Goal: Information Seeking & Learning: Compare options

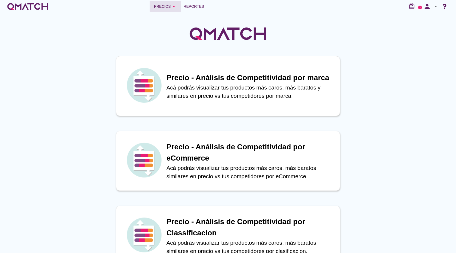
click at [169, 7] on div "Precios arrow_drop_down" at bounding box center [165, 6] width 23 height 6
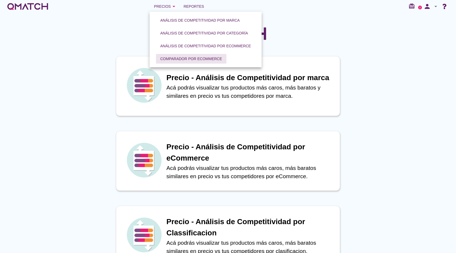
click at [218, 55] on button "Comparador por eCommerce" at bounding box center [191, 59] width 70 height 10
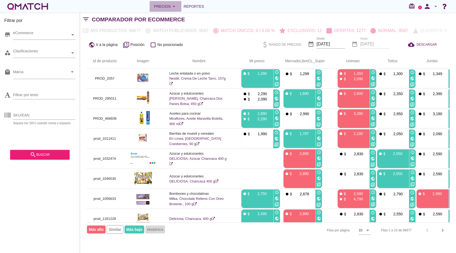
click at [171, 6] on icon "arrow_drop_down" at bounding box center [174, 6] width 6 height 6
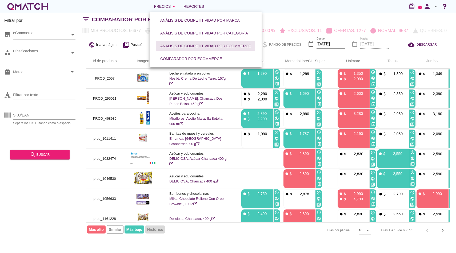
click at [192, 45] on div "Análisis de competitividad por eCommerce" at bounding box center [205, 46] width 91 height 6
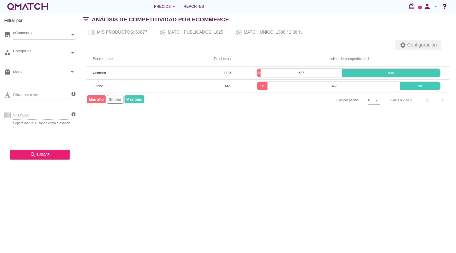
click at [406, 46] on span "Configuración" at bounding box center [421, 44] width 31 height 7
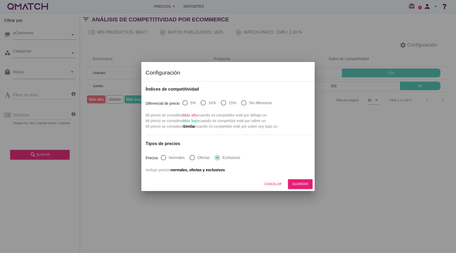
click at [254, 103] on label "Sin diferencia" at bounding box center [260, 102] width 23 height 5
radio input "true"
click at [311, 187] on button "Guardar" at bounding box center [300, 184] width 25 height 10
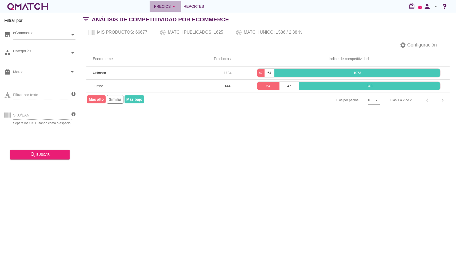
click at [164, 5] on div "Precios arrow_drop_down" at bounding box center [165, 6] width 23 height 6
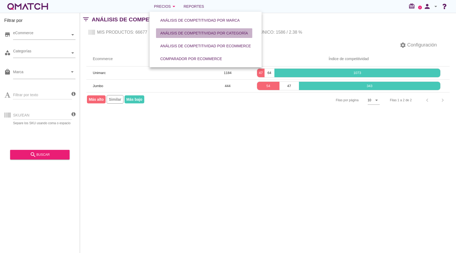
click at [190, 33] on div "Análisis de competitividad por categoría" at bounding box center [204, 33] width 88 height 6
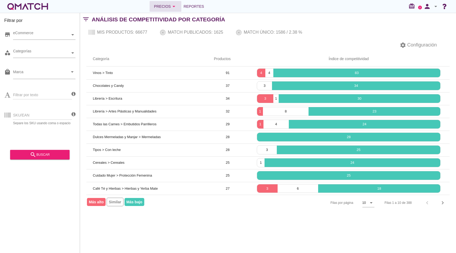
click at [174, 10] on button "Precios arrow_drop_down" at bounding box center [166, 6] width 32 height 11
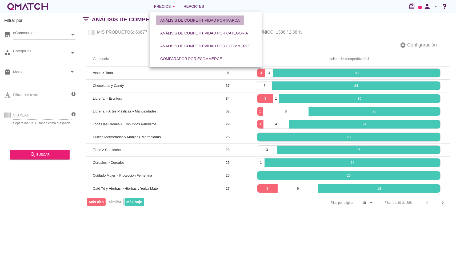
click at [178, 20] on div "Análisis de competitividad por marca" at bounding box center [199, 21] width 79 height 6
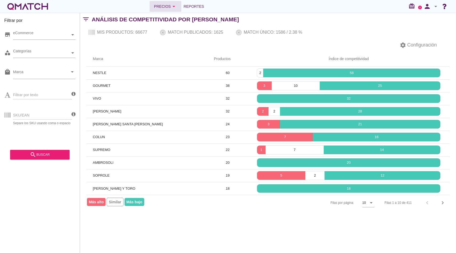
click at [154, 10] on button "Precios arrow_drop_down" at bounding box center [166, 6] width 32 height 11
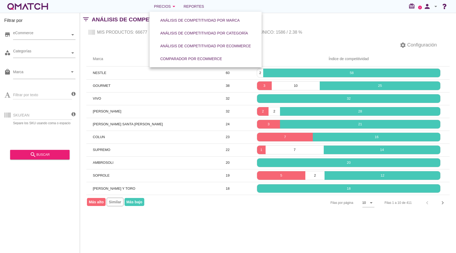
click at [35, 9] on div "white-qmatch-logo" at bounding box center [27, 6] width 43 height 11
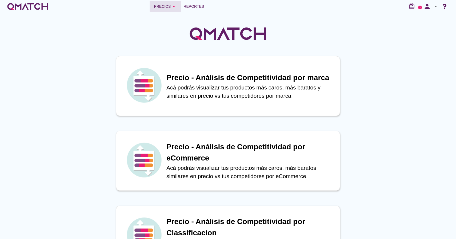
click at [164, 9] on div "Precios arrow_drop_down" at bounding box center [165, 6] width 23 height 6
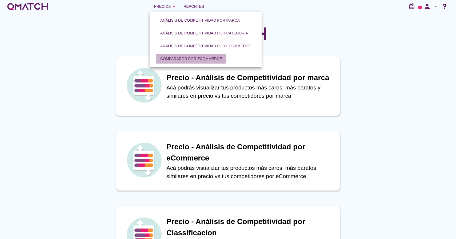
click at [194, 60] on div "Comparador por eCommerce" at bounding box center [191, 59] width 62 height 6
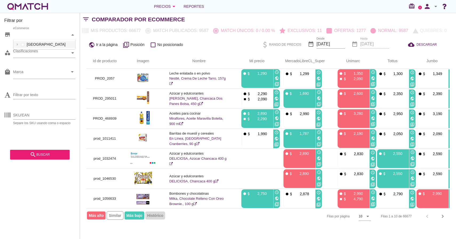
click at [74, 38] on div at bounding box center [72, 34] width 5 height 9
click at [17, 45] on icon at bounding box center [17, 44] width 1 height 2
click at [17, 45] on icon at bounding box center [17, 44] width 2 height 2
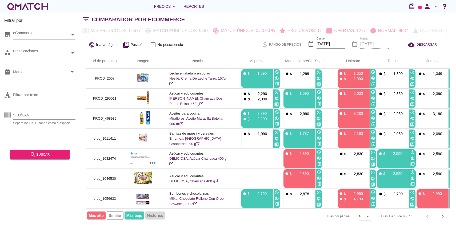
click at [9, 45] on div "store eCommerce category Clasificaciones local_mall Marca arrow_drop_down Filtr…" at bounding box center [39, 86] width 71 height 120
click at [75, 54] on div "Filtrar por store eCommerce category Clasificaciones local_mall Marca arrow_dro…" at bounding box center [40, 126] width 80 height 226
click at [75, 54] on div at bounding box center [72, 52] width 5 height 9
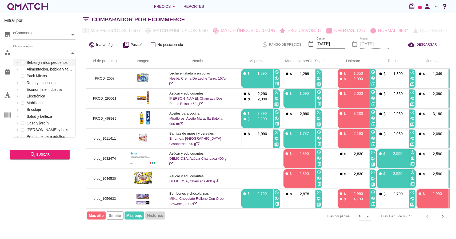
scroll to position [79, 62]
click at [72, 54] on div at bounding box center [72, 52] width 5 height 9
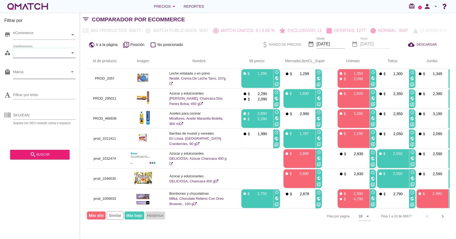
click at [72, 74] on icon "arrow_drop_down" at bounding box center [72, 72] width 6 height 6
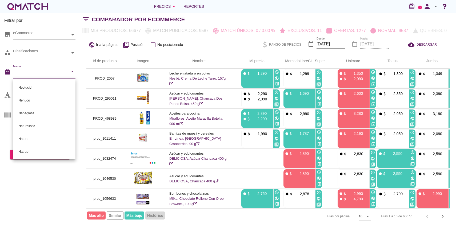
click at [73, 74] on icon "arrow_drop_down" at bounding box center [72, 72] width 6 height 6
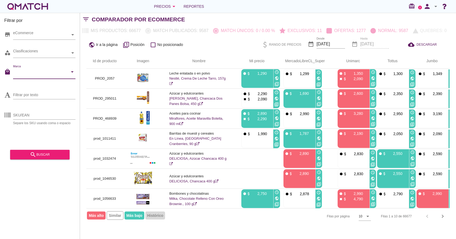
click at [101, 17] on h2 "Comparador por eCommerce" at bounding box center [138, 19] width 93 height 9
click at [101, 18] on h2 "Comparador por eCommerce" at bounding box center [138, 19] width 93 height 9
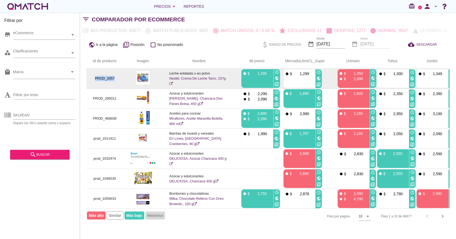
drag, startPoint x: 95, startPoint y: 78, endPoint x: 115, endPoint y: 78, distance: 20.3
click at [115, 78] on p "PROD_2057" at bounding box center [105, 78] width 24 height 5
click at [140, 77] on img at bounding box center [142, 77] width 13 height 13
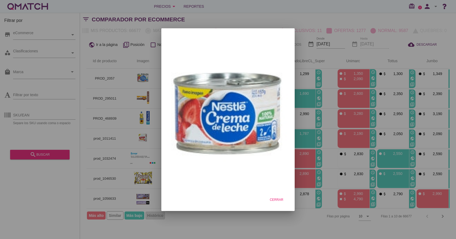
drag, startPoint x: 124, startPoint y: 64, endPoint x: 125, endPoint y: 60, distance: 4.3
click at [124, 64] on div at bounding box center [228, 119] width 456 height 239
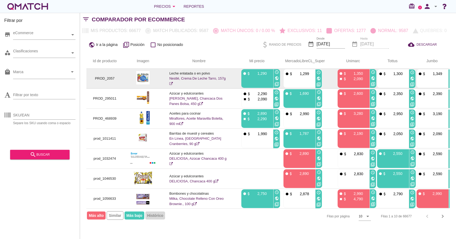
drag, startPoint x: 210, startPoint y: 72, endPoint x: 168, endPoint y: 73, distance: 42.2
click at [168, 73] on td "Leche enlatada o en polvo Nestlé, Crema De Leche Tarro, 157g" at bounding box center [199, 79] width 72 height 20
click at [211, 77] on link "Nestlé, Crema De Leche Tarro, 157g" at bounding box center [197, 80] width 56 height 9
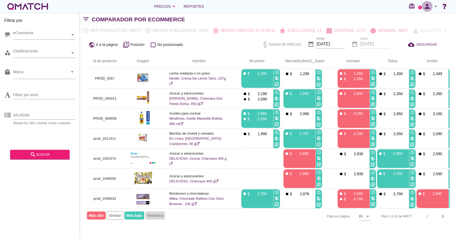
click at [427, 8] on icon "person" at bounding box center [427, 6] width 11 height 7
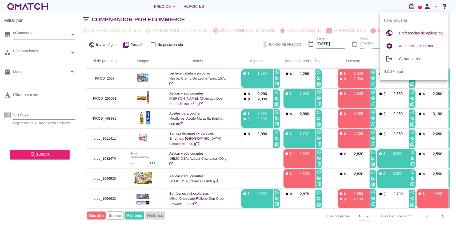
click at [415, 37] on div "Preferencias de aplicación" at bounding box center [421, 33] width 45 height 13
radio input "true"
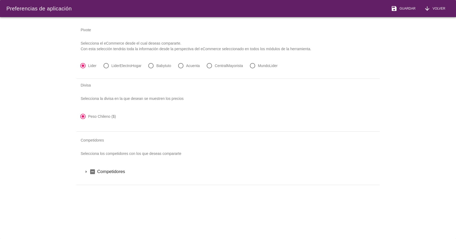
click at [86, 170] on icon "arrow_drop_down" at bounding box center [86, 171] width 6 height 6
click at [93, 182] on icon "arrow_drop_down" at bounding box center [93, 180] width 6 height 6
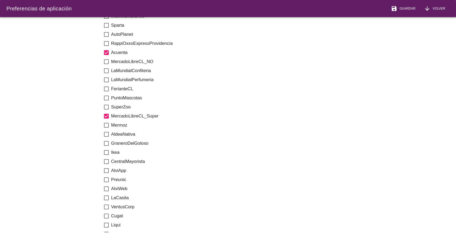
scroll to position [524, 0]
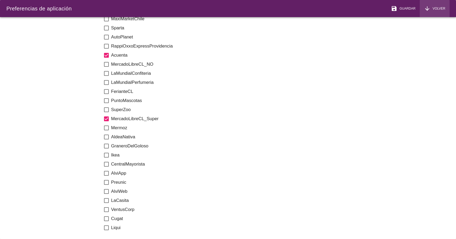
click at [443, 4] on button "arrow_downward Volver" at bounding box center [435, 8] width 30 height 17
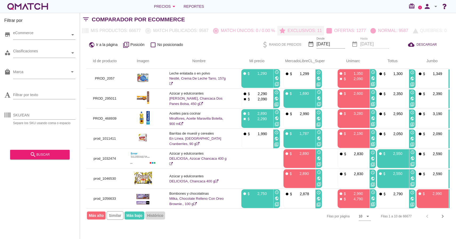
click at [307, 33] on p "Exclusivos: 11" at bounding box center [303, 30] width 37 height 6
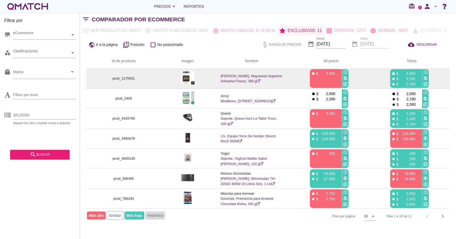
drag, startPoint x: 416, startPoint y: 75, endPoint x: 399, endPoint y: 76, distance: 17.1
click at [400, 76] on div "fiber_manual_record attach_money 4,050 stop attach_money 3,290 star attach_mone…" at bounding box center [405, 78] width 31 height 19
click at [411, 77] on p "3,290" at bounding box center [408, 78] width 16 height 5
drag, startPoint x: 413, startPoint y: 73, endPoint x: 393, endPoint y: 73, distance: 19.7
click at [393, 73] on div "fiber_manual_record attach_money 4,050" at bounding box center [406, 72] width 28 height 5
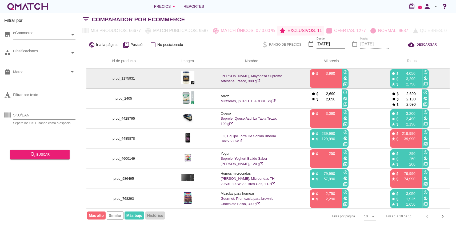
click at [406, 77] on p "3,290" at bounding box center [408, 78] width 16 height 5
click at [412, 86] on p "2,790" at bounding box center [408, 83] width 16 height 5
click at [412, 85] on p "2,790" at bounding box center [408, 83] width 16 height 5
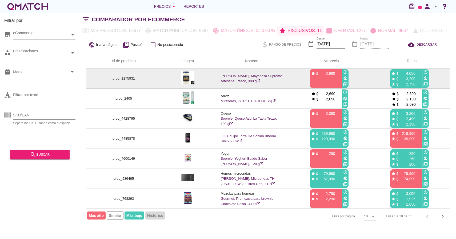
click at [412, 85] on p "2,790" at bounding box center [408, 83] width 16 height 5
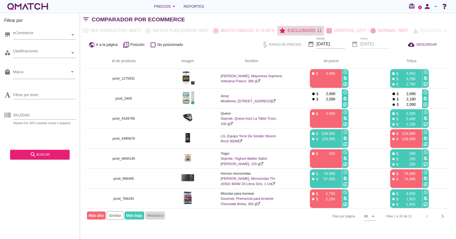
click at [293, 28] on p "Exclusivos: 11" at bounding box center [303, 30] width 37 height 6
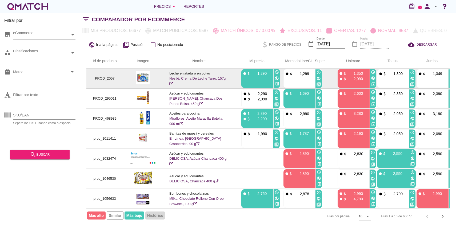
scroll to position [0, 6]
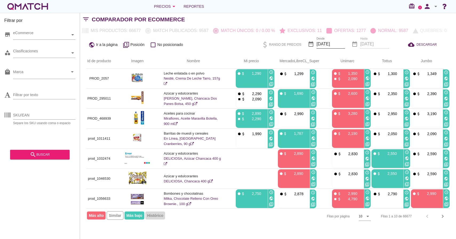
click at [335, 42] on input "[DATE]" at bounding box center [331, 44] width 29 height 9
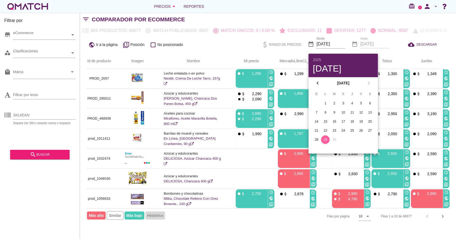
click at [242, 45] on div "public Ir a la página filter_1 Posición check_box_outline_blank No posicionado …" at bounding box center [268, 44] width 376 height 18
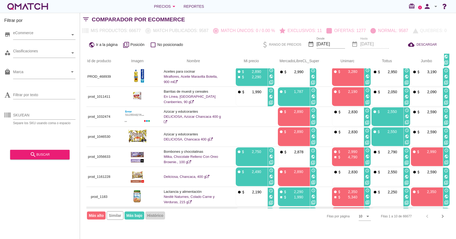
scroll to position [65, 6]
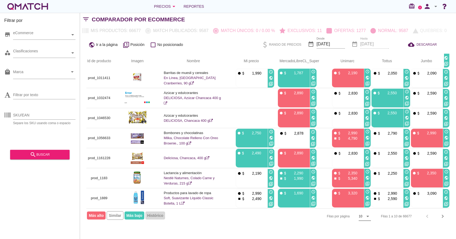
click at [362, 220] on div "10 arrow_drop_down" at bounding box center [365, 216] width 12 height 9
click at [339, 20] on div "Comparador por eCommerce" at bounding box center [274, 19] width 364 height 13
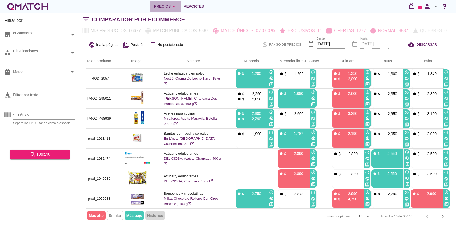
click at [174, 5] on icon "arrow_drop_down" at bounding box center [174, 6] width 6 height 6
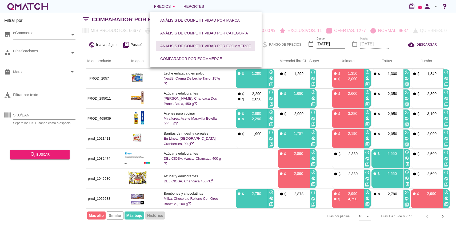
click at [235, 48] on div "Análisis de competitividad por eCommerce" at bounding box center [205, 46] width 91 height 6
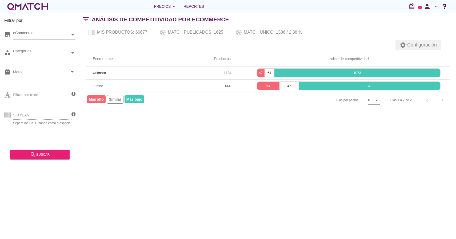
click at [431, 44] on span "Configuración" at bounding box center [421, 44] width 31 height 7
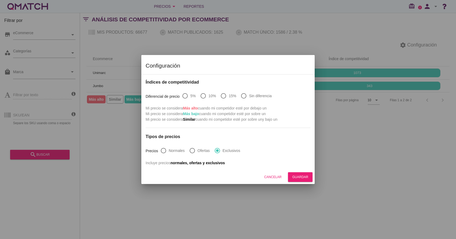
click at [350, 29] on div at bounding box center [228, 119] width 456 height 239
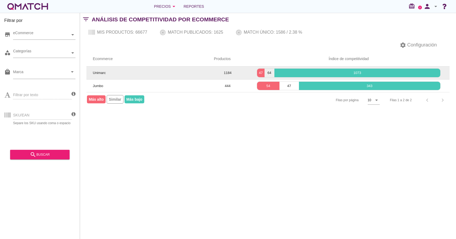
click at [98, 74] on span "Unimarc" at bounding box center [99, 73] width 13 height 4
drag, startPoint x: 102, startPoint y: 85, endPoint x: 96, endPoint y: 79, distance: 8.7
click at [95, 82] on td "Jumbo" at bounding box center [146, 85] width 121 height 13
click at [96, 74] on span "Unimarc" at bounding box center [99, 73] width 13 height 4
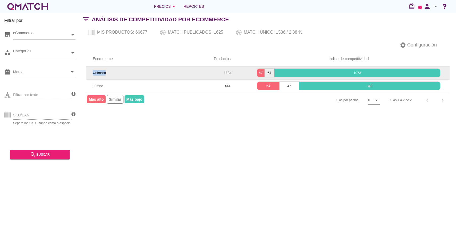
click at [96, 74] on span "Unimarc" at bounding box center [99, 73] width 13 height 4
click at [260, 72] on p "47" at bounding box center [260, 72] width 7 height 5
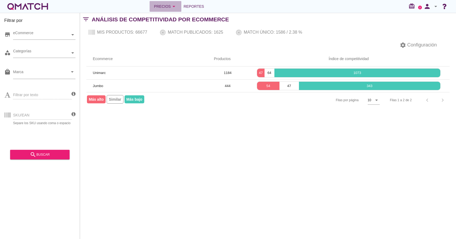
click at [169, 8] on div "Precios arrow_drop_down" at bounding box center [165, 6] width 23 height 6
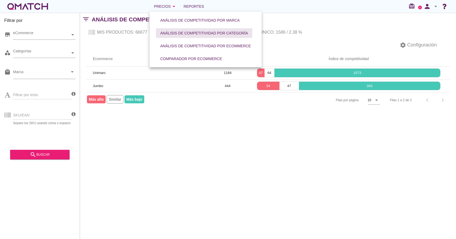
click at [240, 35] on div "Análisis de competitividad por categoría" at bounding box center [204, 33] width 88 height 6
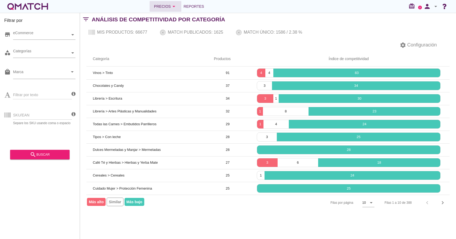
click at [164, 9] on div "Precios arrow_drop_down" at bounding box center [165, 6] width 23 height 6
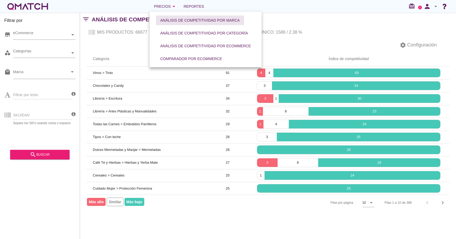
click at [191, 23] on div "Análisis de competitividad por marca" at bounding box center [199, 21] width 79 height 6
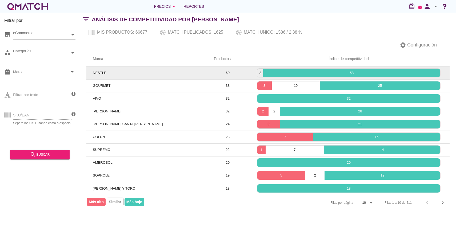
click at [98, 67] on td "NESTLE" at bounding box center [146, 72] width 121 height 13
click at [98, 68] on td "NESTLE" at bounding box center [146, 72] width 121 height 13
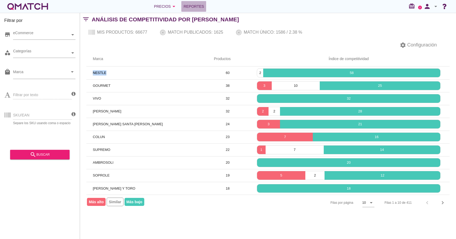
click at [200, 2] on link "Reportes" at bounding box center [193, 6] width 25 height 11
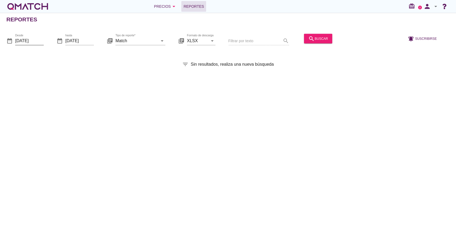
click at [34, 39] on input "2025-09-01" at bounding box center [29, 40] width 29 height 9
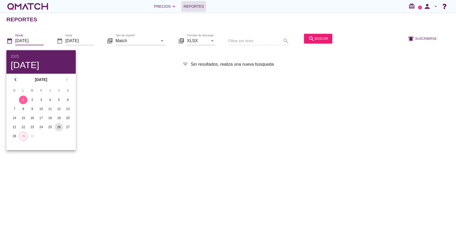
click at [56, 127] on div "26" at bounding box center [59, 127] width 9 height 5
type input "2025-09-26"
click at [82, 44] on div "hasta 2025-09-29" at bounding box center [79, 40] width 29 height 9
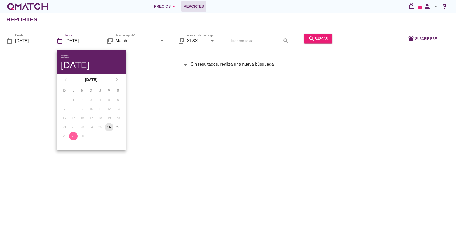
click at [108, 127] on div "26" at bounding box center [109, 127] width 9 height 5
type input "2025-09-26"
click at [149, 40] on input "Match" at bounding box center [137, 40] width 42 height 9
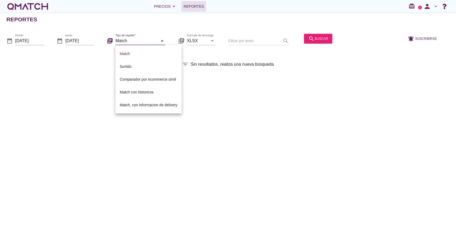
click at [140, 63] on div "Surtido" at bounding box center [149, 66] width 58 height 6
type input "Surtido"
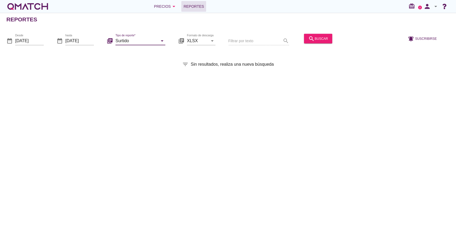
click at [311, 44] on div "search buscar" at bounding box center [318, 41] width 33 height 18
click at [313, 42] on button "search buscar" at bounding box center [318, 39] width 28 height 10
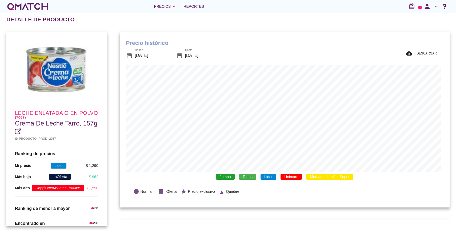
scroll to position [156, 328]
drag, startPoint x: 229, startPoint y: 180, endPoint x: 231, endPoint y: 179, distance: 3.0
click at [229, 180] on div "Jumbo Tottus Lider Unimarc MercadoLibreCL_Super" at bounding box center [284, 177] width 317 height 10
drag, startPoint x: 232, startPoint y: 178, endPoint x: 234, endPoint y: 178, distance: 2.7
click at [232, 178] on span "Jumbo" at bounding box center [225, 177] width 19 height 6
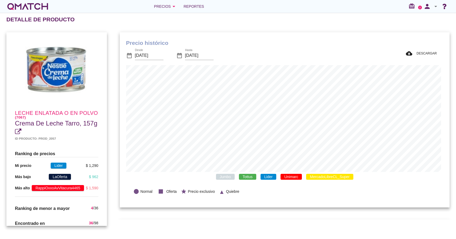
scroll to position [175, 328]
click at [252, 176] on span "Tottus" at bounding box center [247, 177] width 17 height 6
click at [263, 176] on span "Lider" at bounding box center [269, 177] width 16 height 6
drag, startPoint x: 284, startPoint y: 177, endPoint x: 293, endPoint y: 177, distance: 9.1
click at [284, 177] on span "Unimarc" at bounding box center [291, 177] width 21 height 6
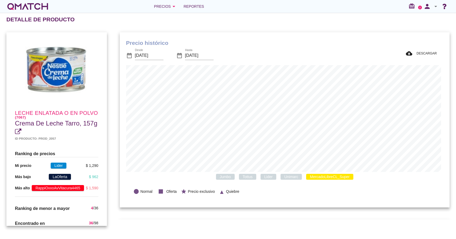
drag, startPoint x: 317, startPoint y: 176, endPoint x: 311, endPoint y: 174, distance: 6.4
click at [317, 176] on span "MercadoLibreCL_Super" at bounding box center [329, 177] width 47 height 6
click at [225, 177] on span "Jumbo" at bounding box center [225, 177] width 19 height 6
click at [272, 178] on span "Lider" at bounding box center [269, 177] width 16 height 6
click at [291, 178] on span "Unimarc" at bounding box center [291, 177] width 21 height 6
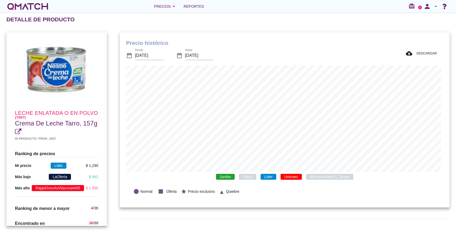
click at [313, 179] on span "MercadoLibreCL_Super" at bounding box center [329, 177] width 47 height 6
click at [315, 179] on span "MercadoLibreCL_Super" at bounding box center [329, 177] width 47 height 6
click at [285, 178] on span "Unimarc" at bounding box center [291, 177] width 21 height 6
click at [269, 177] on span "Lider" at bounding box center [269, 177] width 16 height 6
click at [221, 177] on span "Jumbo" at bounding box center [225, 177] width 19 height 6
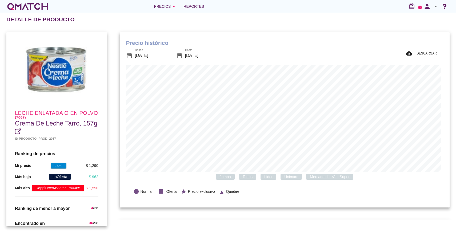
click at [313, 178] on span "MercadoLibreCL_Super" at bounding box center [329, 177] width 47 height 6
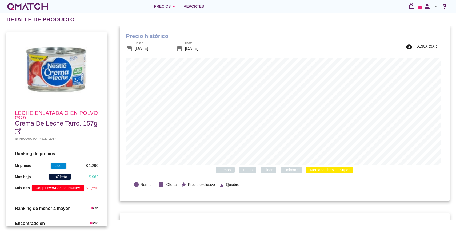
scroll to position [0, 0]
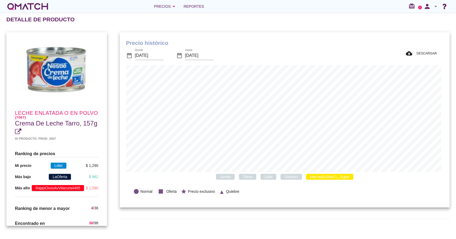
click at [267, 179] on span "Lider" at bounding box center [269, 177] width 16 height 6
click at [88, 168] on div "$ 1,290" at bounding box center [92, 166] width 13 height 6
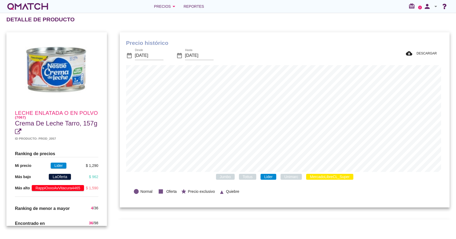
click at [89, 180] on div "$ 962" at bounding box center [93, 177] width 9 height 6
drag, startPoint x: 94, startPoint y: 193, endPoint x: 84, endPoint y: 193, distance: 9.9
click at [86, 191] on div "$ 1,590" at bounding box center [92, 188] width 13 height 6
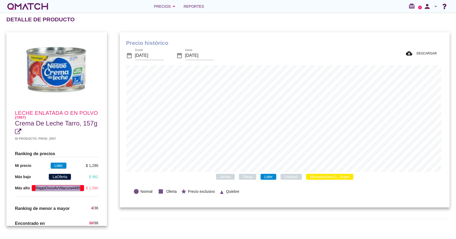
drag, startPoint x: 78, startPoint y: 194, endPoint x: 32, endPoint y: 194, distance: 46.7
click at [32, 191] on span "RappiOxxoAvVitacura4465" at bounding box center [58, 188] width 52 height 6
click at [39, 191] on span "RappiOxxoAvVitacura4465" at bounding box center [58, 188] width 52 height 6
drag, startPoint x: 34, startPoint y: 193, endPoint x: 73, endPoint y: 194, distance: 39.0
click at [73, 191] on span "RappiOxxoAvVitacura4465" at bounding box center [58, 188] width 52 height 6
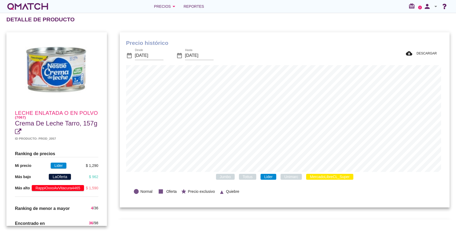
click at [89, 191] on div "$ 1,590" at bounding box center [92, 188] width 13 height 6
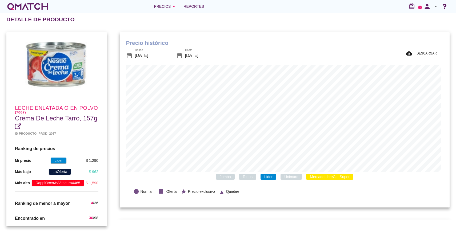
scroll to position [0, 0]
drag, startPoint x: 94, startPoint y: 204, endPoint x: 86, endPoint y: 205, distance: 8.3
click at [86, 205] on div "Ranking de menor a mayor 4 / 36" at bounding box center [56, 203] width 83 height 6
click at [91, 204] on span "4" at bounding box center [92, 203] width 2 height 4
drag, startPoint x: 90, startPoint y: 219, endPoint x: 81, endPoint y: 219, distance: 8.5
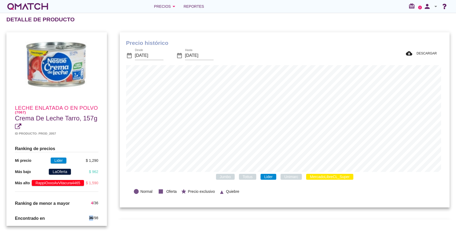
click at [81, 219] on div "Encontrado en 36 / 98" at bounding box center [56, 218] width 83 height 6
drag, startPoint x: 96, startPoint y: 220, endPoint x: 90, endPoint y: 220, distance: 5.6
click at [90, 220] on div "Encontrado en 36 / 98" at bounding box center [57, 218] width 92 height 15
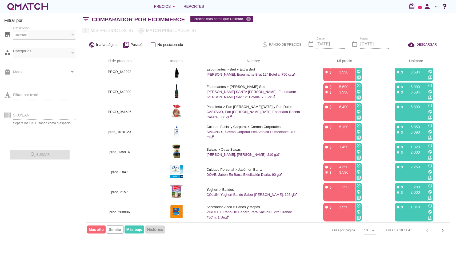
scroll to position [46, 0]
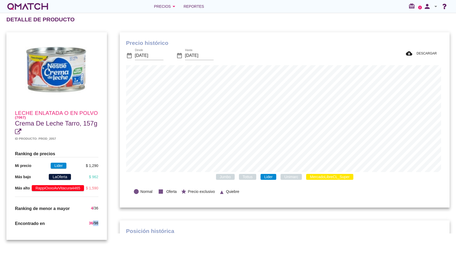
scroll to position [156, 328]
